Goal: Find specific page/section: Find specific page/section

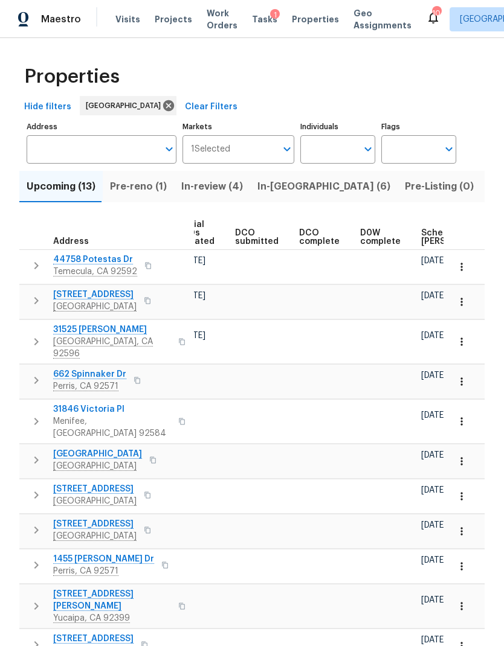
scroll to position [0, 168]
click at [242, 150] on input "Markets" at bounding box center [253, 149] width 47 height 28
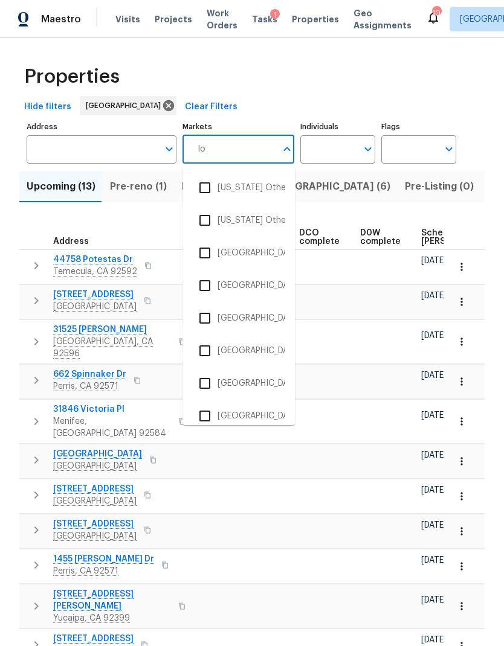
type input "los"
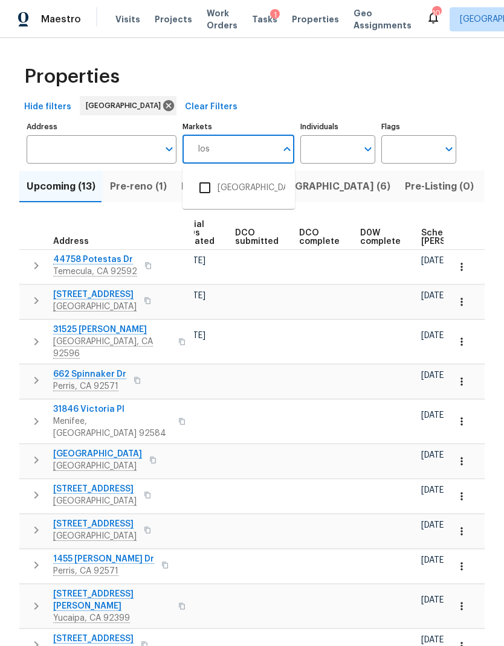
click at [210, 186] on input "checkbox" at bounding box center [204, 187] width 25 height 25
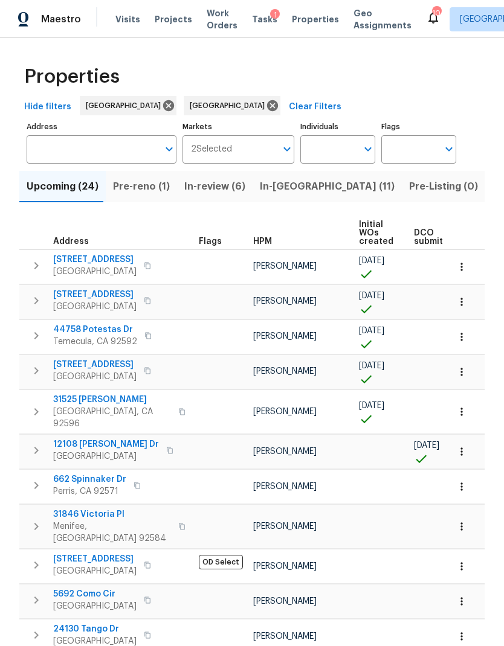
click at [259, 66] on div "Properties" at bounding box center [251, 76] width 465 height 39
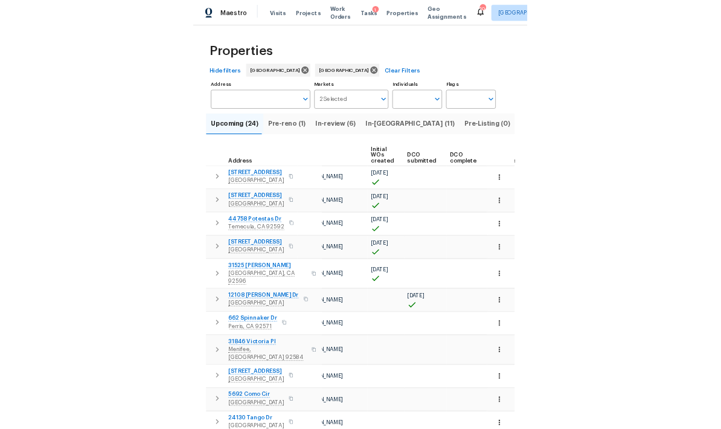
scroll to position [0, 87]
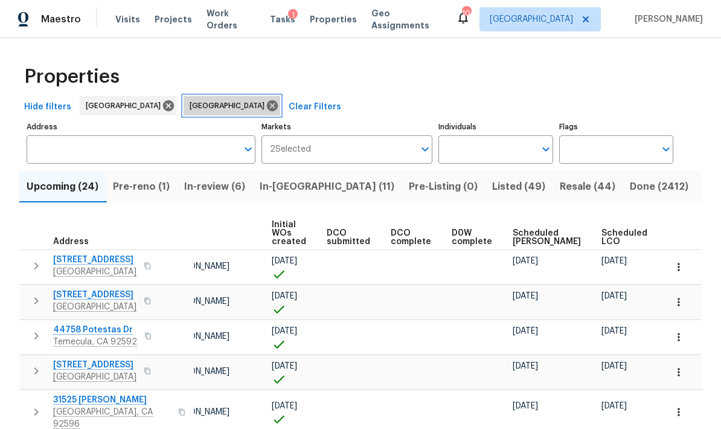
click at [267, 111] on icon at bounding box center [272, 105] width 11 height 11
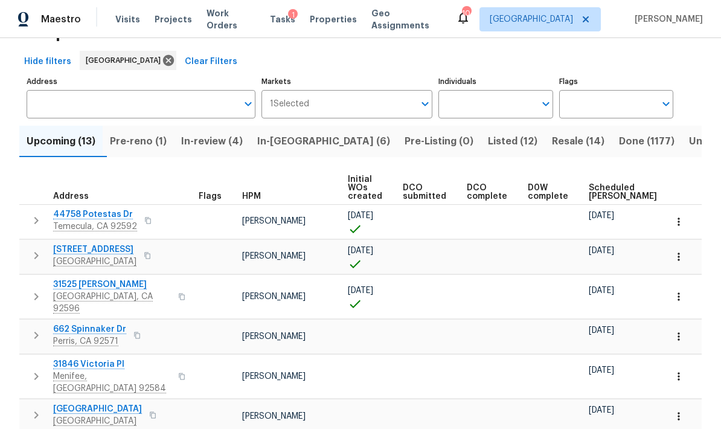
scroll to position [45, 0]
click at [318, 106] on input "Markets" at bounding box center [362, 105] width 106 height 28
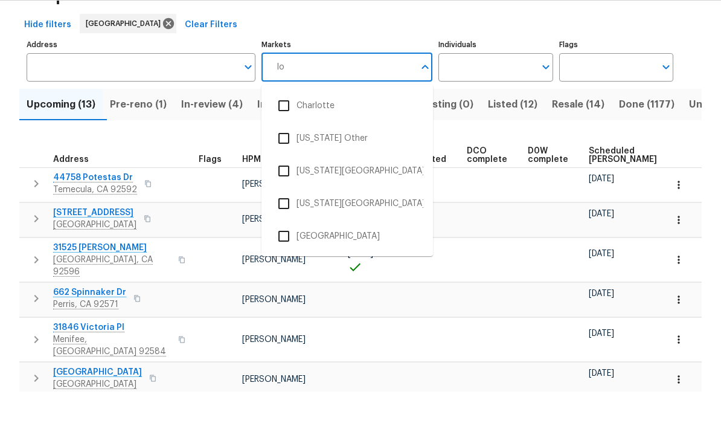
type input "los"
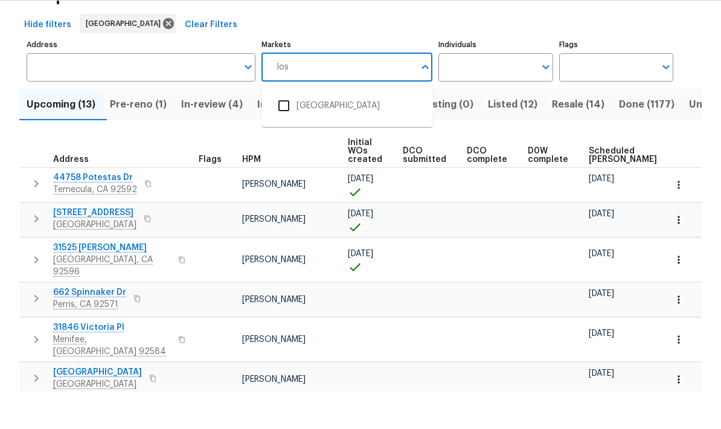
click at [286, 130] on input "checkbox" at bounding box center [283, 142] width 25 height 25
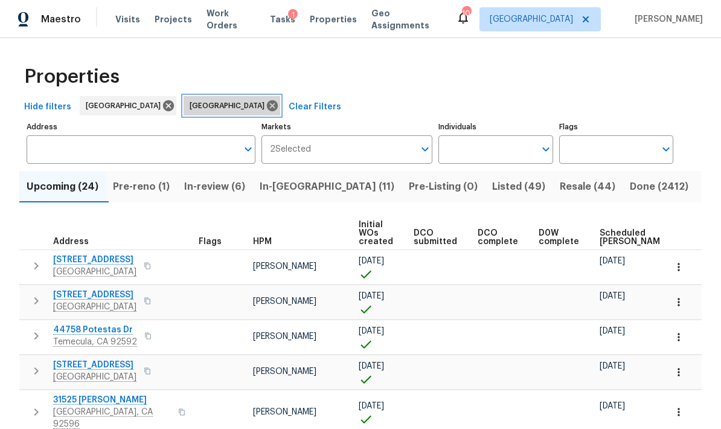
click at [267, 109] on icon at bounding box center [272, 105] width 11 height 11
